Goal: Information Seeking & Learning: Learn about a topic

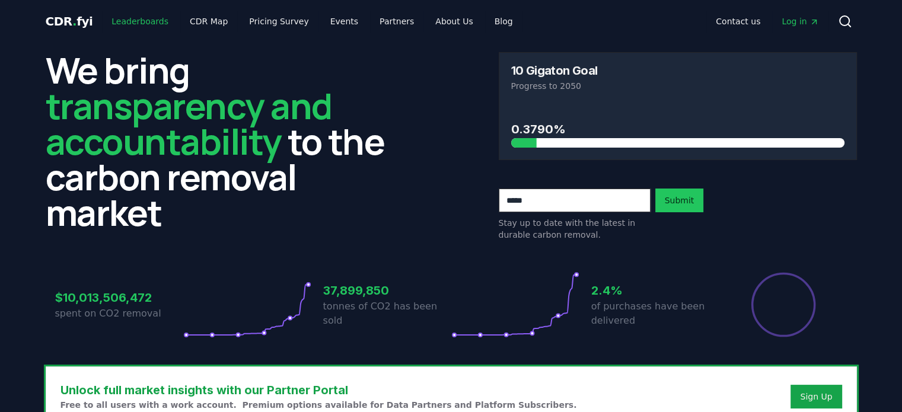
click at [138, 20] on link "Leaderboards" at bounding box center [140, 21] width 76 height 21
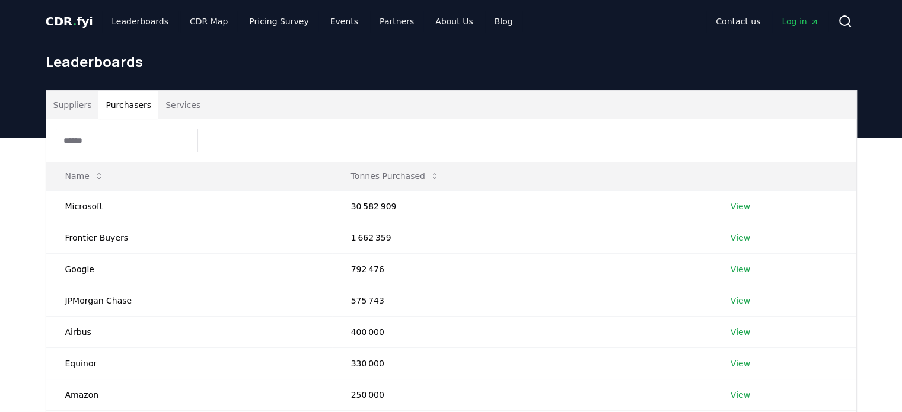
click at [124, 101] on button "Purchasers" at bounding box center [128, 105] width 60 height 28
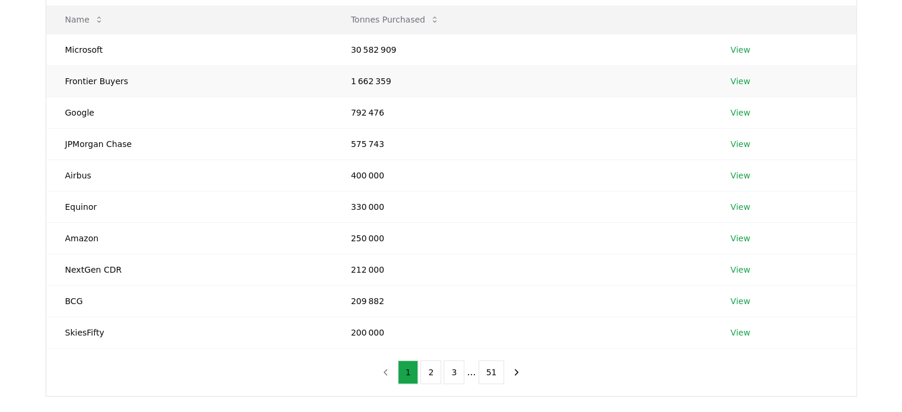
scroll to position [178, 0]
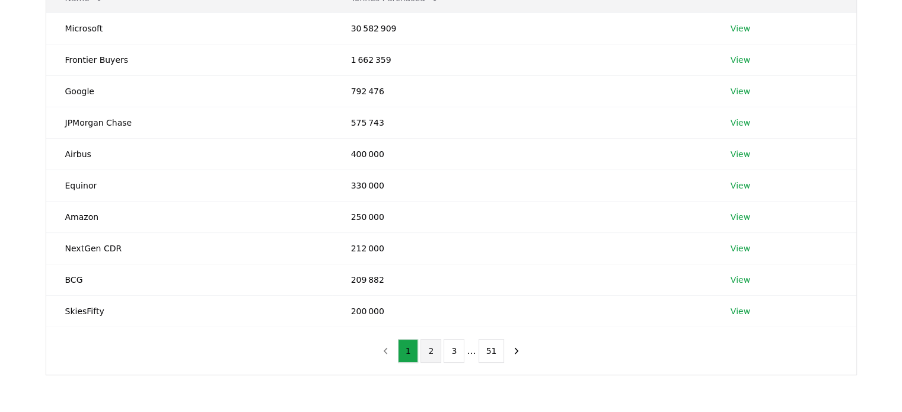
click at [434, 348] on button "2" at bounding box center [430, 351] width 21 height 24
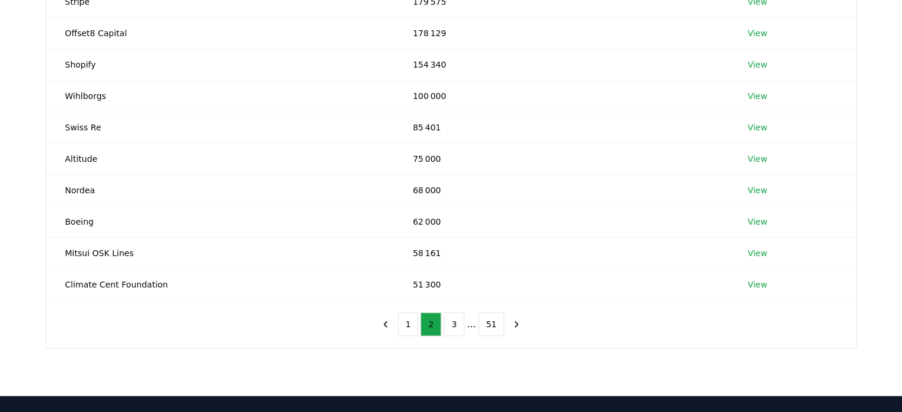
scroll to position [296, 0]
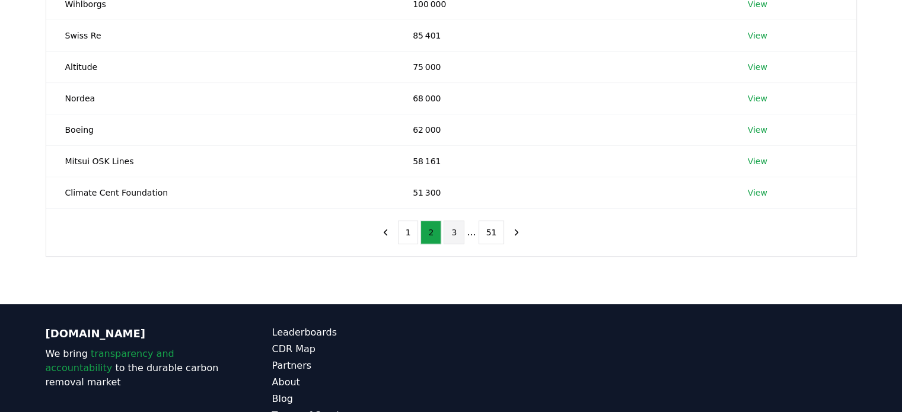
click at [455, 226] on button "3" at bounding box center [453, 232] width 21 height 24
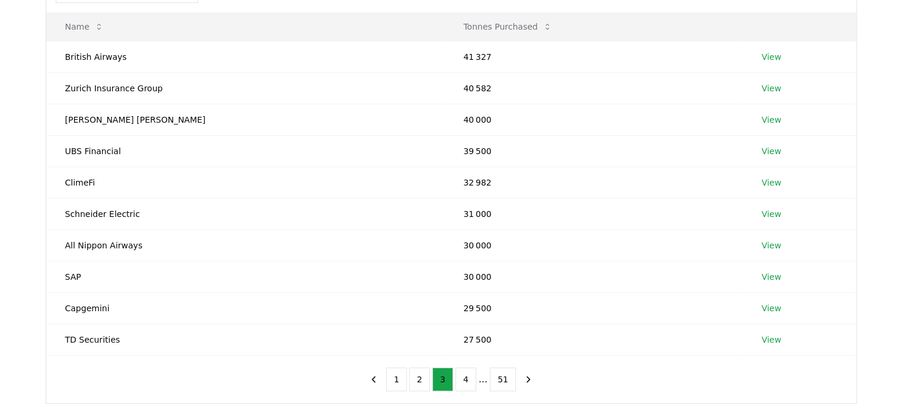
scroll to position [178, 0]
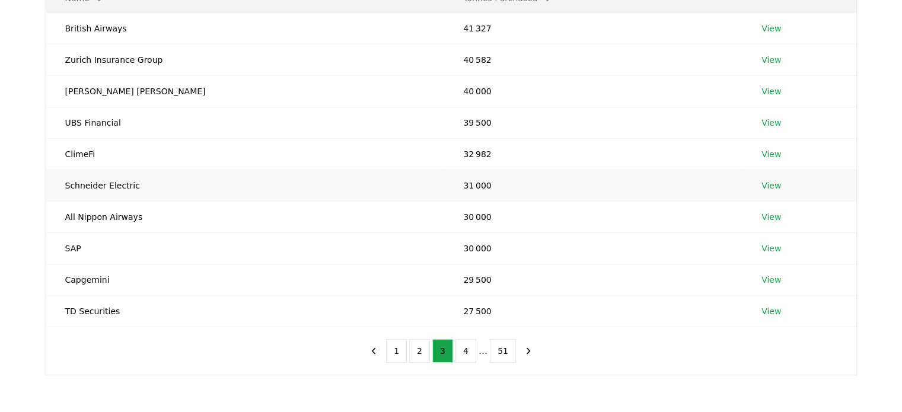
click at [761, 183] on link "View" at bounding box center [771, 186] width 20 height 12
